Goal: Navigation & Orientation: Find specific page/section

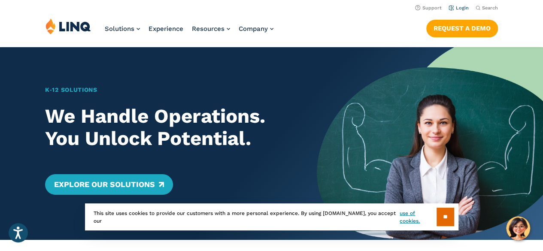
click at [465, 8] on link "Login" at bounding box center [459, 8] width 20 height 6
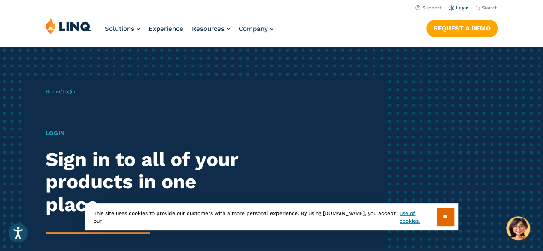
click at [460, 10] on link "Login" at bounding box center [459, 8] width 20 height 6
click at [446, 213] on input "**" at bounding box center [446, 217] width 18 height 18
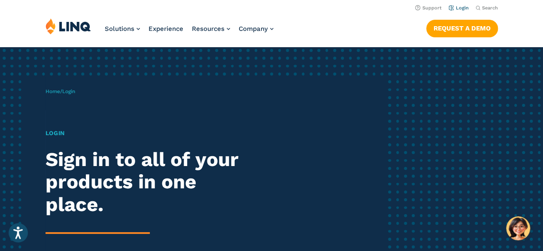
click at [460, 5] on link "Login" at bounding box center [459, 8] width 20 height 6
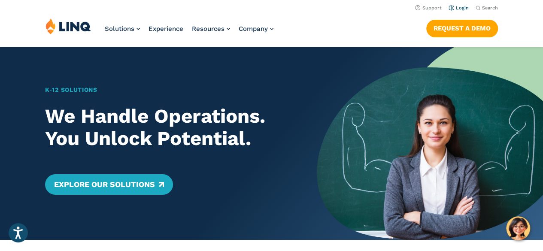
click at [456, 6] on link "Login" at bounding box center [459, 8] width 20 height 6
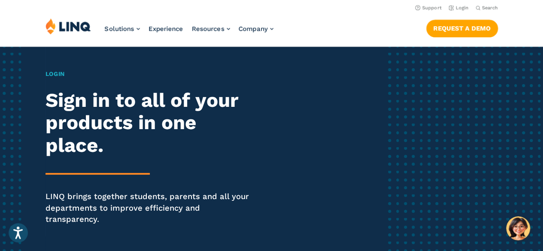
scroll to position [32, 0]
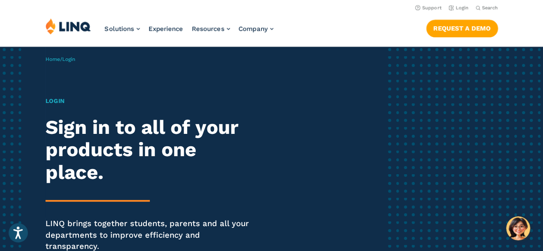
click at [60, 100] on h1 "Login" at bounding box center [150, 101] width 209 height 9
click at [74, 61] on span "Login" at bounding box center [68, 59] width 13 height 6
click at [68, 57] on span "Login" at bounding box center [68, 59] width 13 height 6
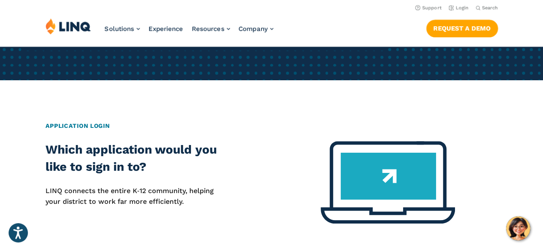
scroll to position [264, 0]
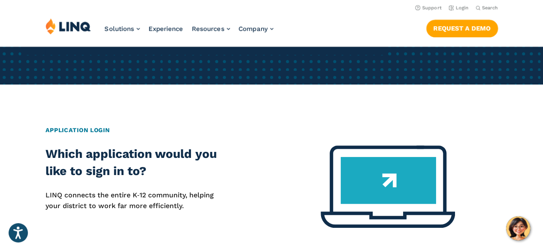
click at [99, 126] on h2 "Application Login" at bounding box center [272, 130] width 453 height 9
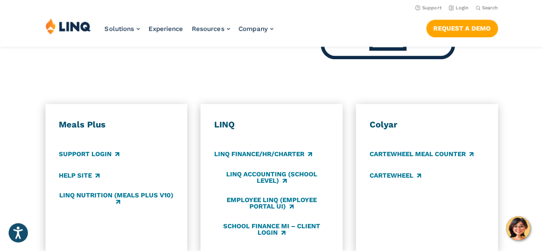
scroll to position [427, 0]
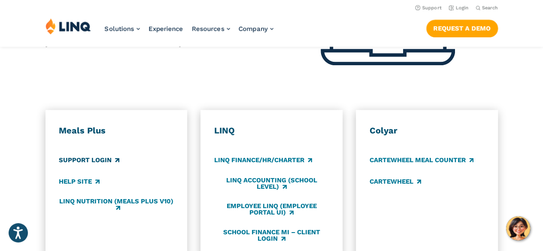
click at [111, 156] on link "Support Login" at bounding box center [89, 160] width 61 height 9
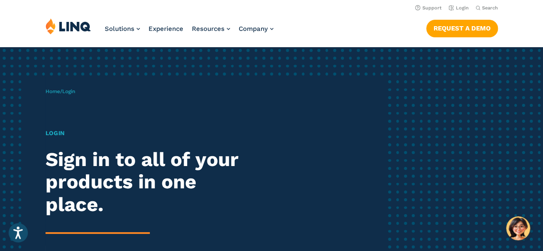
click at [0, 99] on div "Home / Login Login Sign in to all of your products in one place. LINQ brings to…" at bounding box center [271, 197] width 543 height 301
click at [73, 89] on span "Login" at bounding box center [68, 91] width 13 height 6
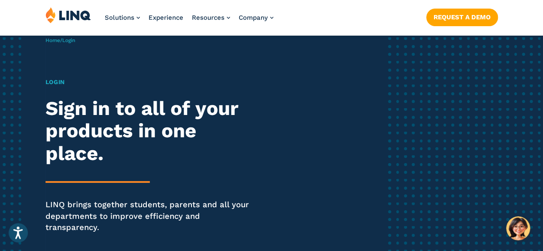
scroll to position [52, 0]
click at [70, 103] on h2 "Sign in to all of your products in one place." at bounding box center [150, 131] width 209 height 68
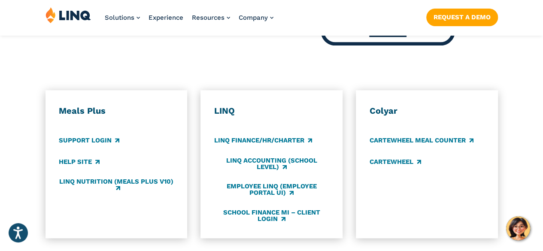
scroll to position [447, 0]
click at [260, 208] on link "School Finance MI – Client Login" at bounding box center [271, 215] width 115 height 14
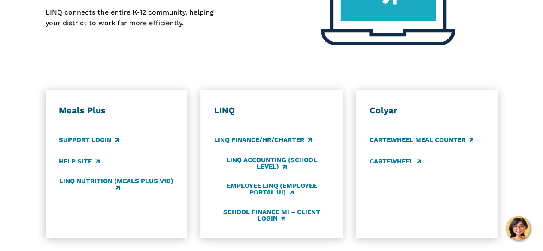
scroll to position [447, 0]
click at [274, 157] on link "LINQ Accounting (school level)" at bounding box center [271, 164] width 115 height 14
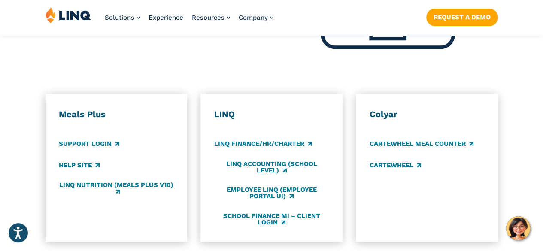
scroll to position [446, 0]
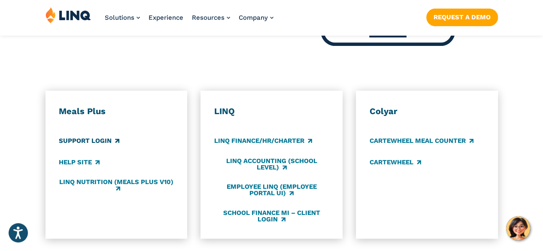
click at [98, 137] on link "Support Login" at bounding box center [89, 141] width 61 height 9
